Goal: Task Accomplishment & Management: Use online tool/utility

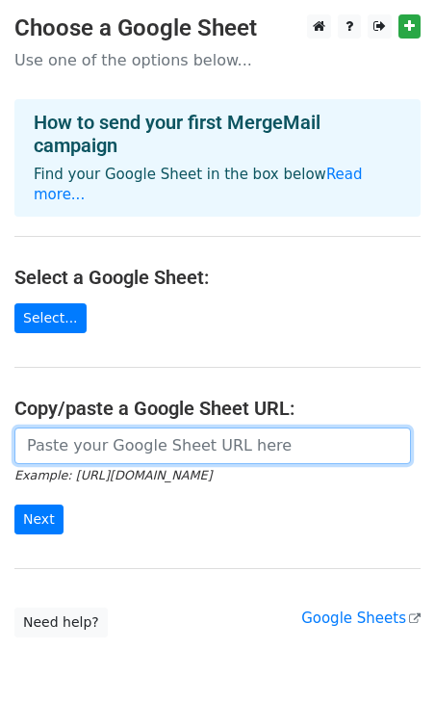
click at [51, 428] on input "url" at bounding box center [212, 446] width 397 height 37
paste input "[URL][DOMAIN_NAME]"
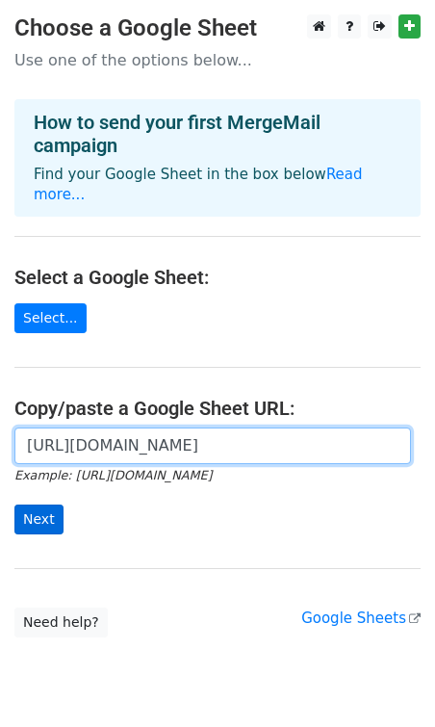
type input "[URL][DOMAIN_NAME]"
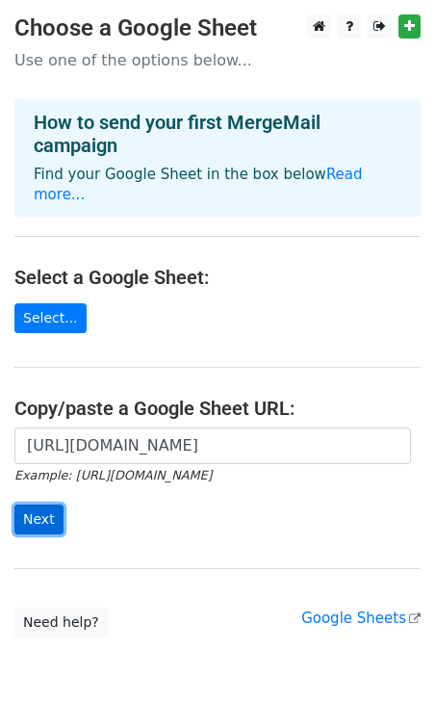
click at [41, 505] on input "Next" at bounding box center [38, 520] width 49 height 30
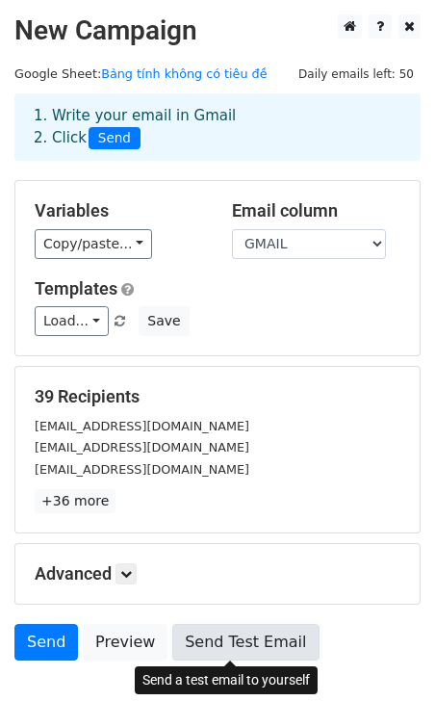
click at [211, 633] on link "Send Test Email" at bounding box center [245, 642] width 146 height 37
click at [203, 644] on link "Send Test Email" at bounding box center [245, 642] width 146 height 37
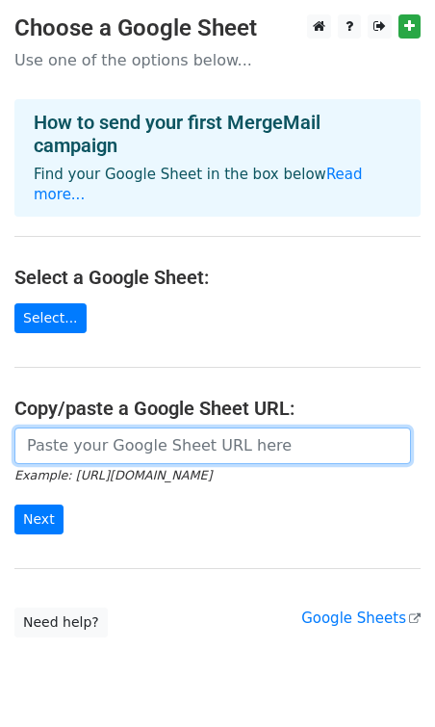
click at [43, 436] on input "url" at bounding box center [212, 446] width 397 height 37
paste input "https://docs.google.com/spreadsheets/d/1WyeNba3BUS5P0eaLIIO2SHyWo8AZ-fZnqxcTLrR…"
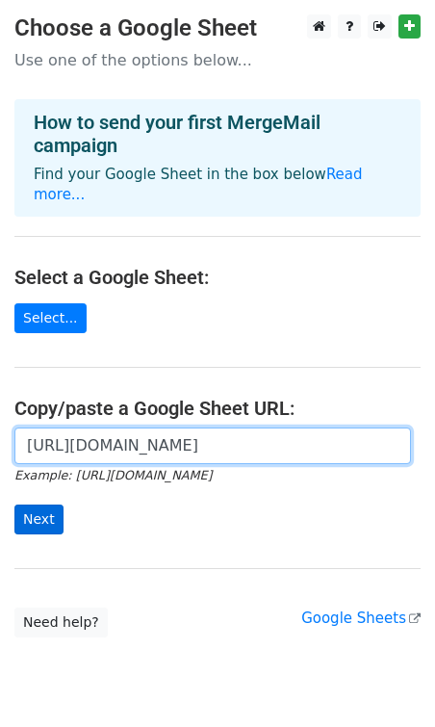
type input "https://docs.google.com/spreadsheets/d/1WyeNba3BUS5P0eaLIIO2SHyWo8AZ-fZnqxcTLrR…"
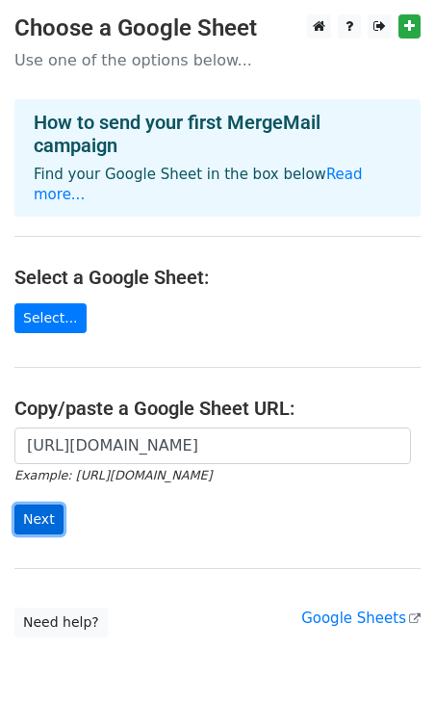
click at [32, 507] on input "Next" at bounding box center [38, 520] width 49 height 30
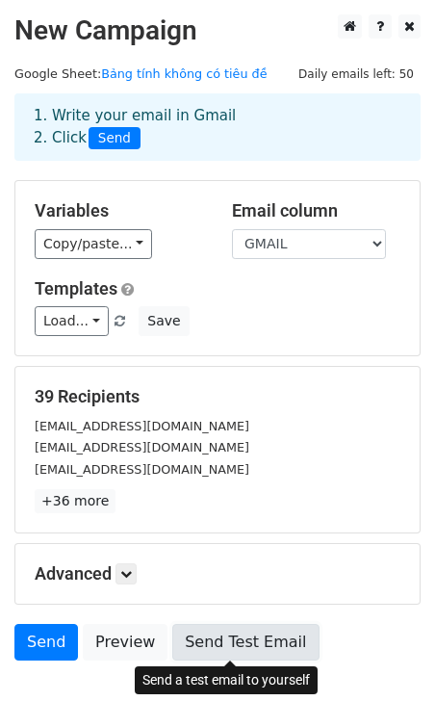
click at [198, 641] on link "Send Test Email" at bounding box center [245, 642] width 146 height 37
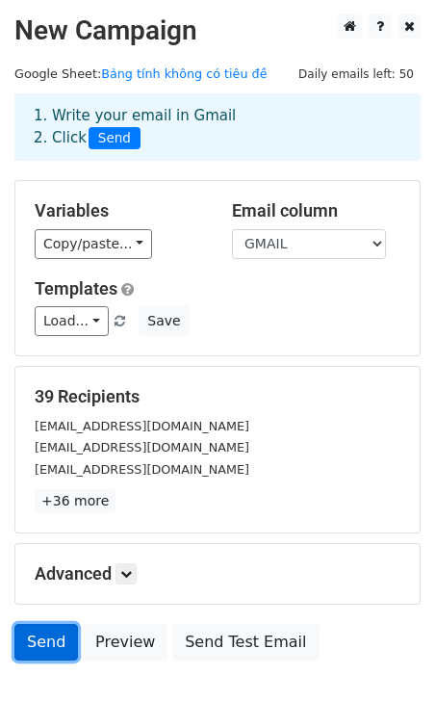
click at [39, 643] on link "Send" at bounding box center [46, 642] width 64 height 37
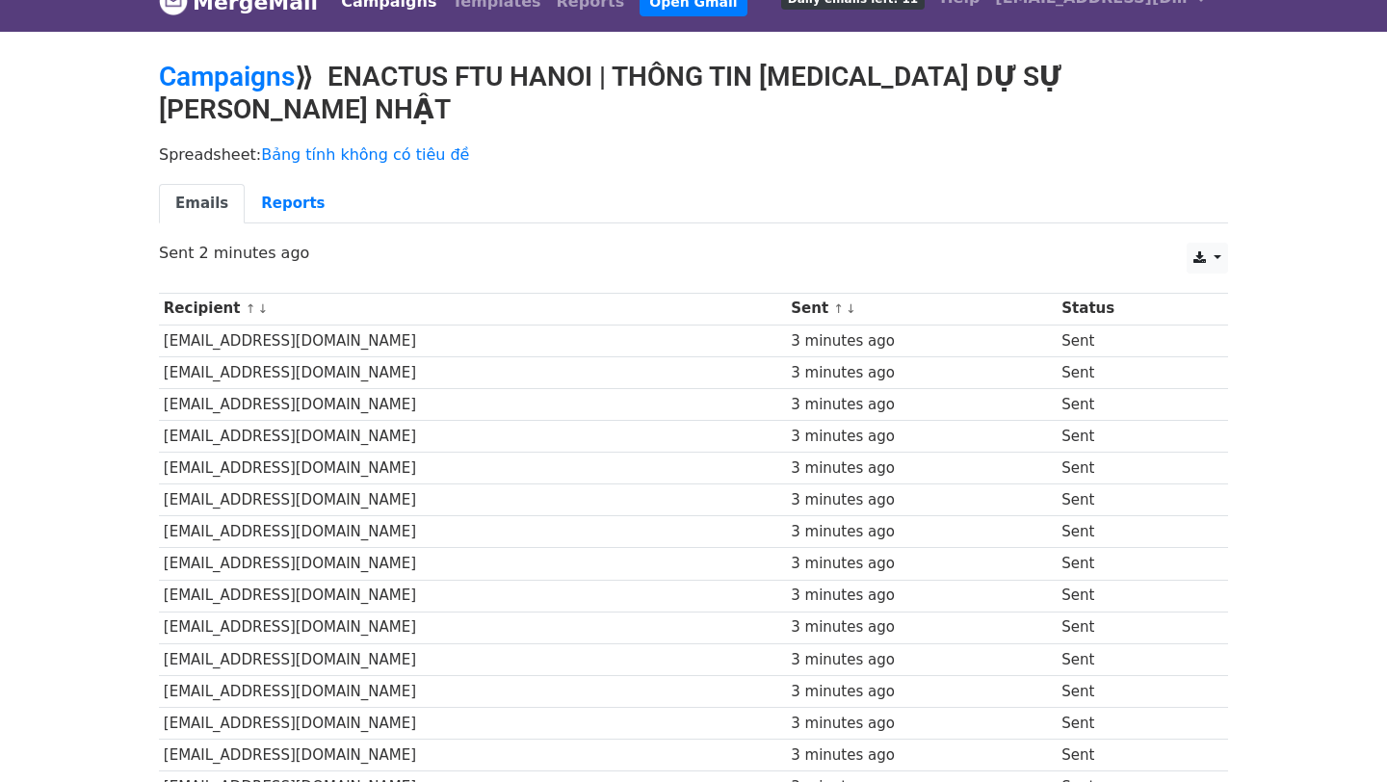
scroll to position [33, 0]
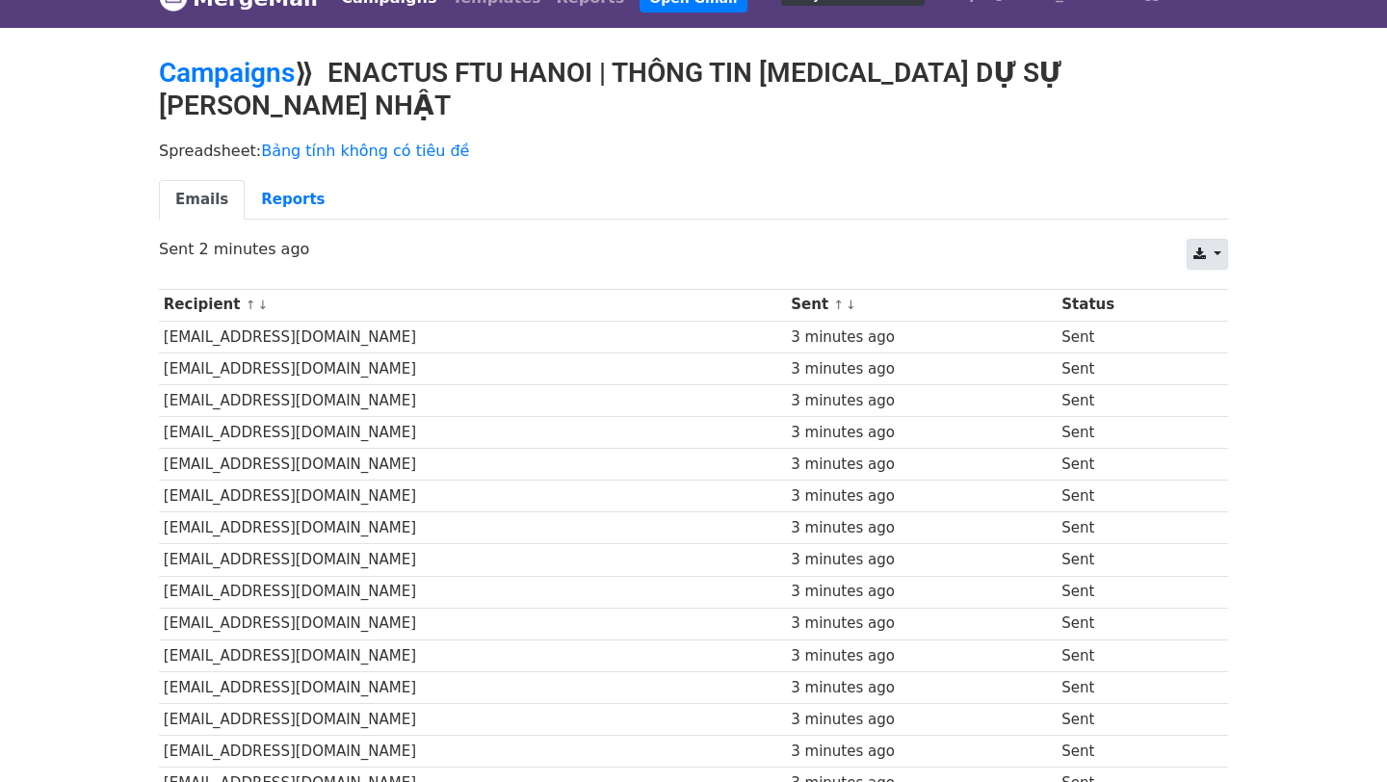
click at [1223, 239] on link at bounding box center [1207, 254] width 41 height 31
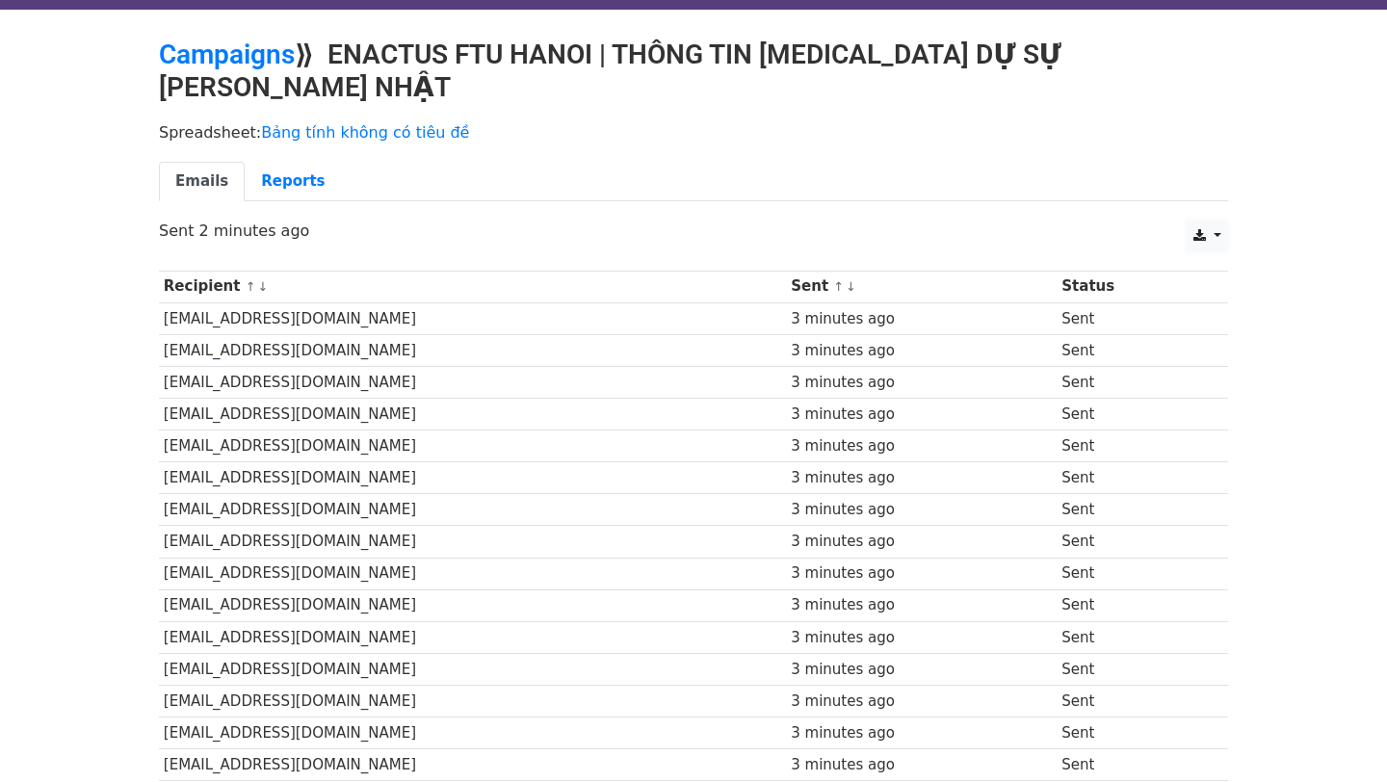
scroll to position [0, 0]
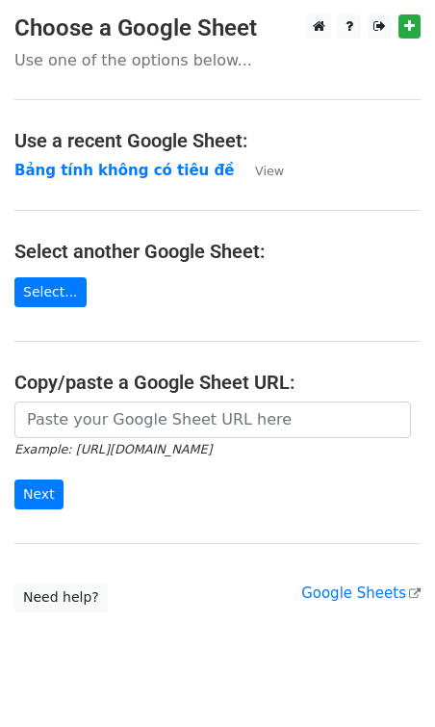
scroll to position [39, 0]
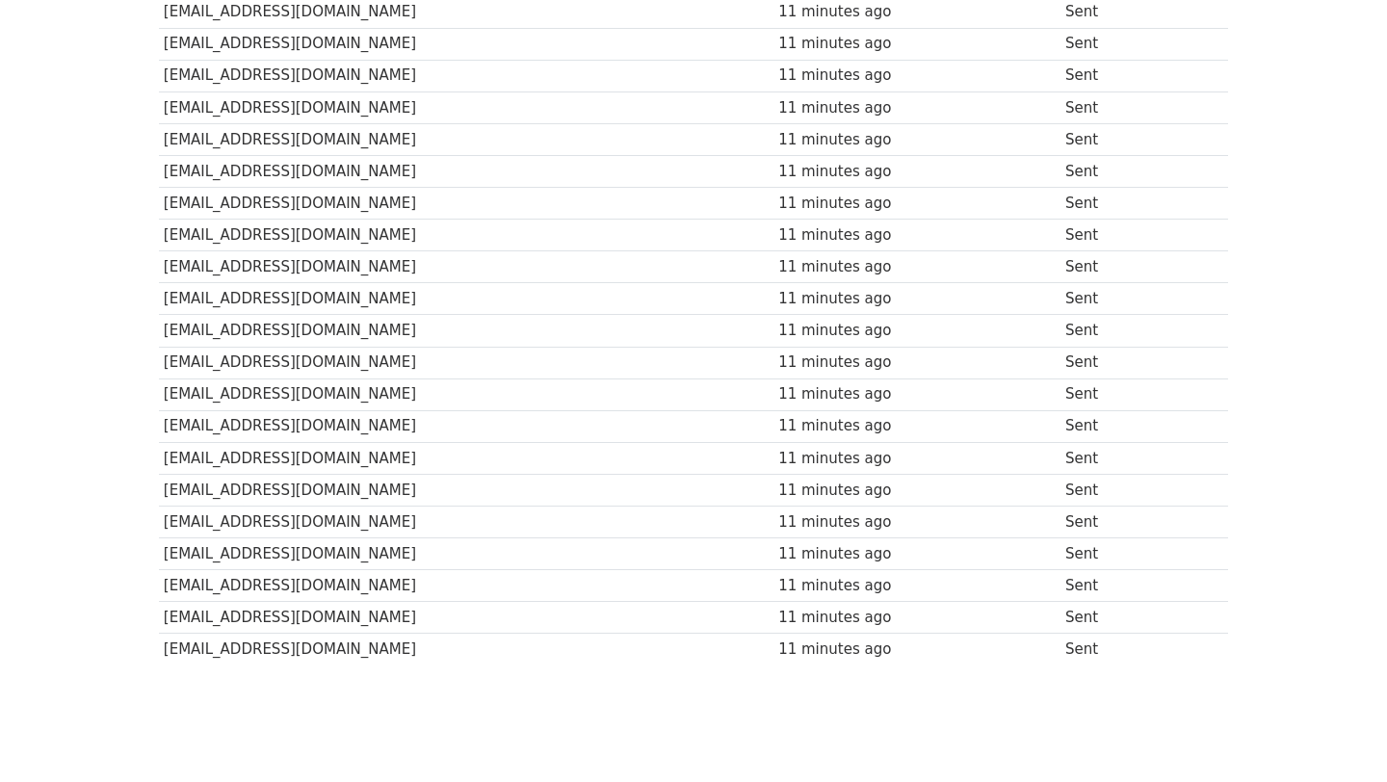
scroll to position [930, 0]
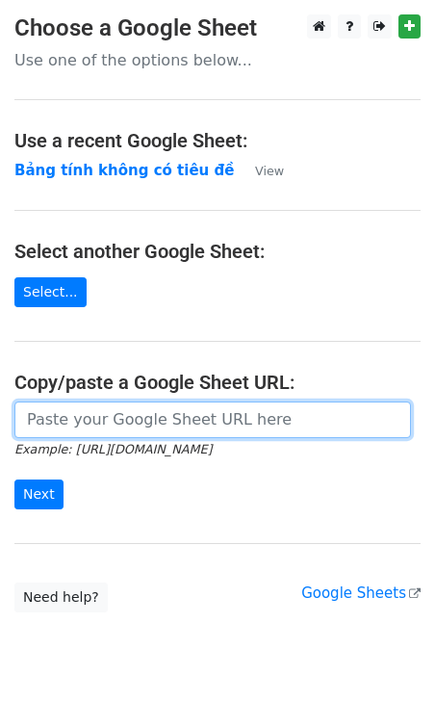
click at [43, 434] on input "url" at bounding box center [212, 420] width 397 height 37
paste input "https://docs.google.com/spreadsheets/d/1JHmJ94do3gDjVRhtwIbwlZM-PQf9c4OoDd7HfUy…"
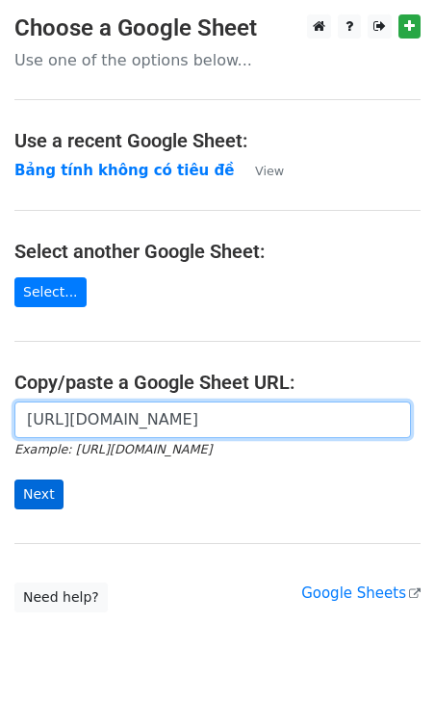
type input "https://docs.google.com/spreadsheets/d/1JHmJ94do3gDjVRhtwIbwlZM-PQf9c4OoDd7HfUy…"
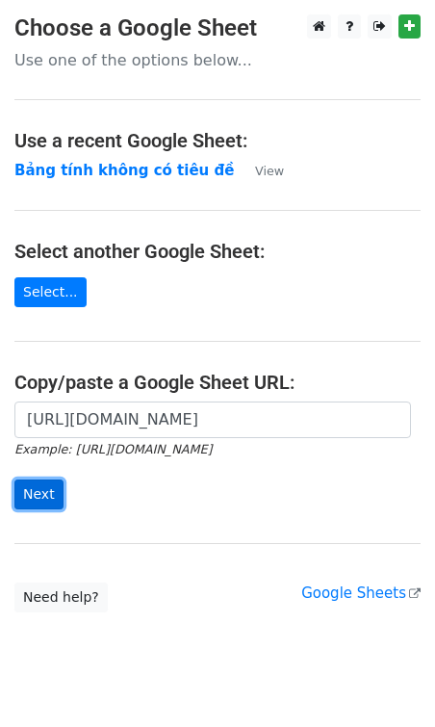
scroll to position [0, 0]
click at [40, 494] on input "Next" at bounding box center [38, 495] width 49 height 30
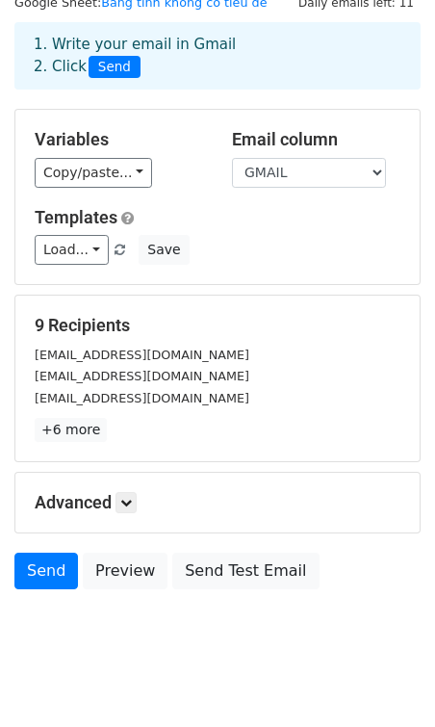
scroll to position [97, 0]
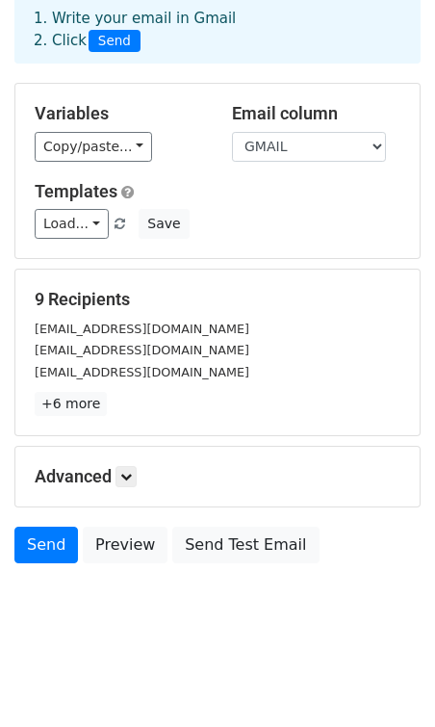
click at [119, 487] on div "Advanced Tracking Track Opens UTM Codes Track Clicks Filters Only include sprea…" at bounding box center [217, 477] width 405 height 60
click at [124, 487] on div "Advanced Tracking Track Opens UTM Codes Track Clicks Filters Only include sprea…" at bounding box center [217, 477] width 405 height 60
click at [128, 479] on icon at bounding box center [126, 477] width 12 height 12
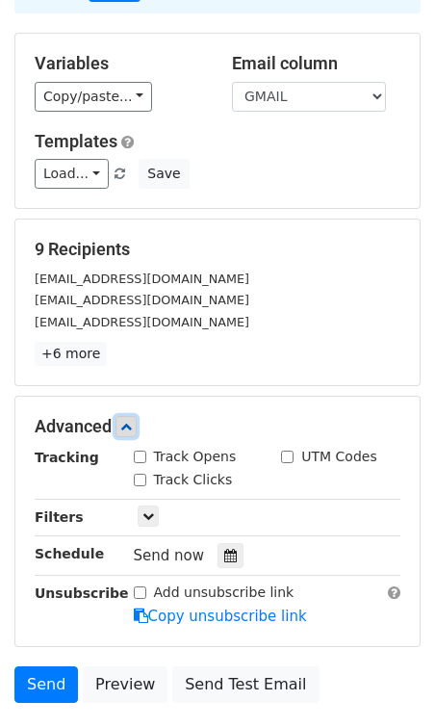
scroll to position [158, 0]
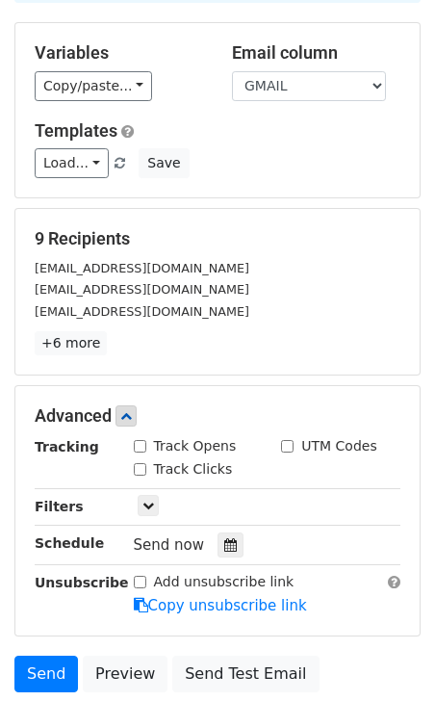
click at [148, 467] on div "Track Clicks" at bounding box center [183, 470] width 99 height 20
click at [139, 446] on input "Track Opens" at bounding box center [140, 446] width 13 height 13
checkbox input "true"
click at [138, 467] on input "Track Clicks" at bounding box center [140, 469] width 13 height 13
checkbox input "true"
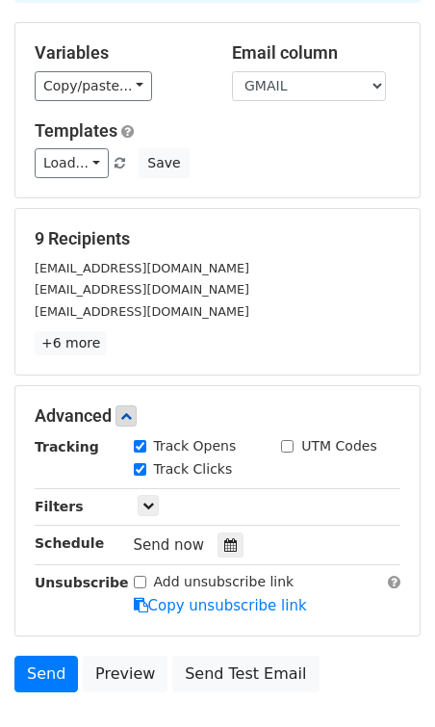
scroll to position [286, 0]
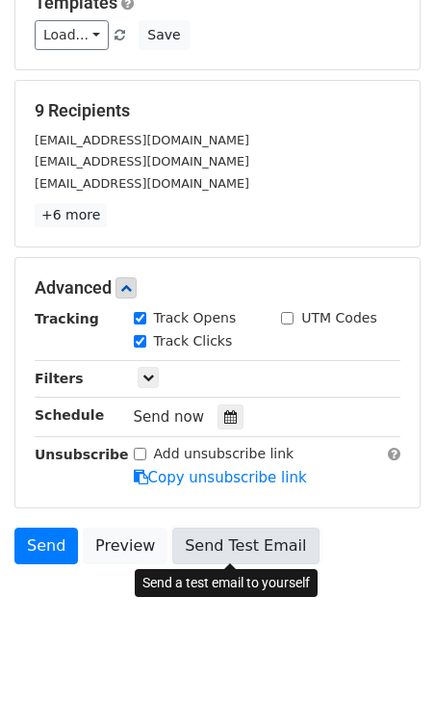
click at [207, 549] on link "Send Test Email" at bounding box center [245, 546] width 146 height 37
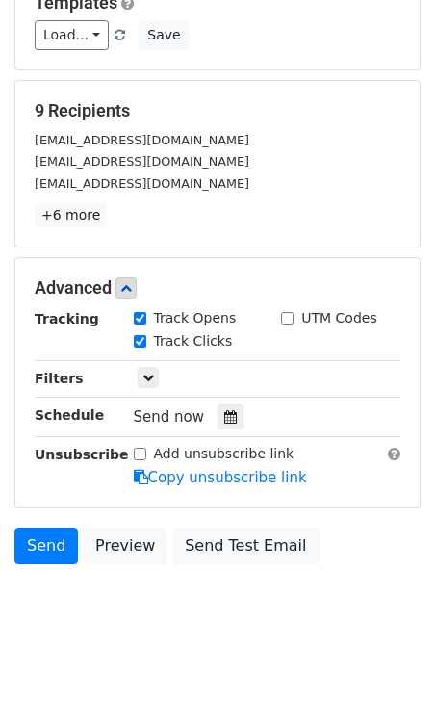
click at [220, 613] on body "New Campaign Daily emails left: 11 Google Sheet: Bảng tính không có tiêu đề 1. …" at bounding box center [217, 189] width 435 height 923
click at [82, 37] on link "Load..." at bounding box center [72, 35] width 74 height 30
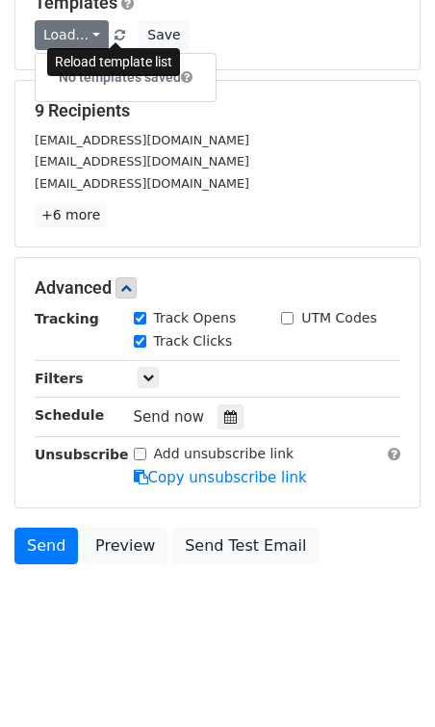
click at [116, 35] on span at bounding box center [120, 36] width 11 height 13
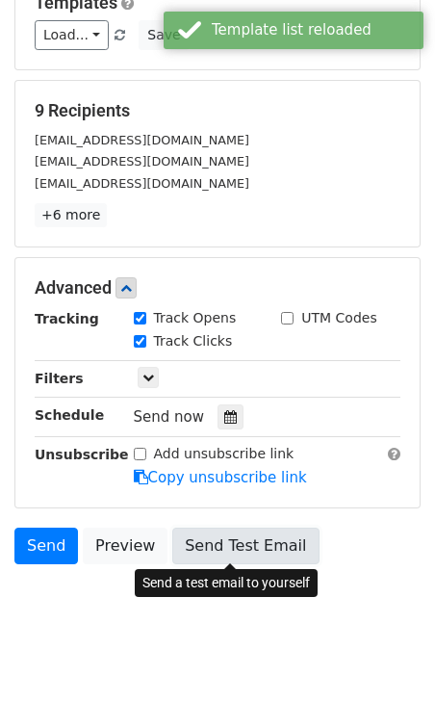
click at [227, 556] on link "Send Test Email" at bounding box center [245, 546] width 146 height 37
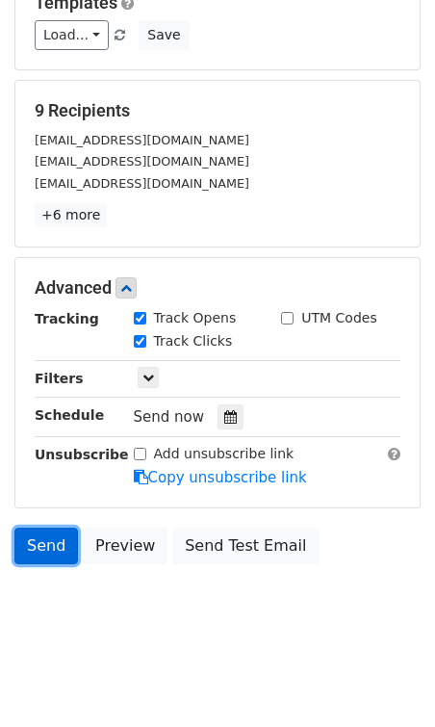
click at [54, 545] on link "Send" at bounding box center [46, 546] width 64 height 37
